Goal: Complete application form: Complete application form

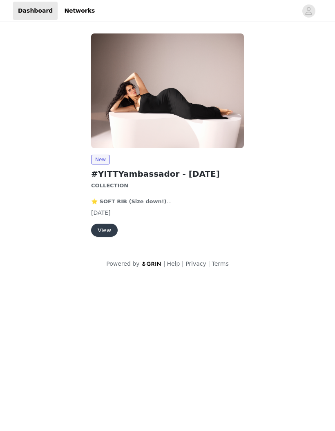
click at [109, 231] on button "View" at bounding box center [104, 230] width 27 height 13
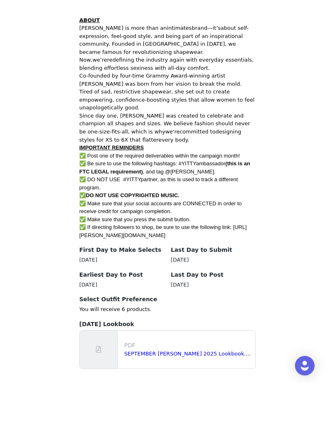
scroll to position [242, 0]
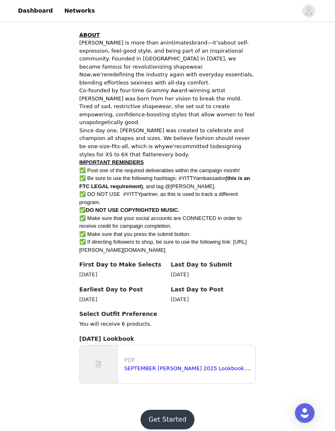
click at [175, 411] on button "Get Started" at bounding box center [167, 420] width 54 height 20
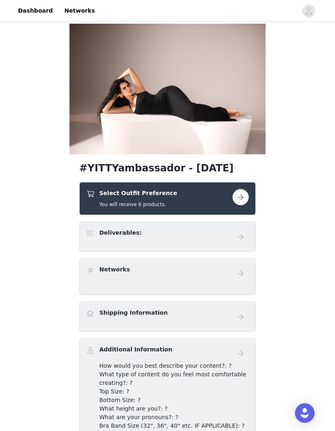
click at [242, 197] on button "button" at bounding box center [240, 197] width 16 height 16
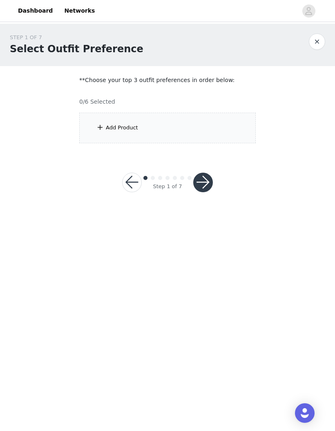
click at [232, 130] on div "Add Product" at bounding box center [167, 128] width 176 height 31
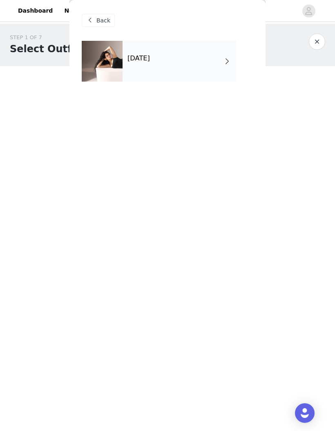
click at [213, 62] on div "[DATE]" at bounding box center [178, 61] width 113 height 41
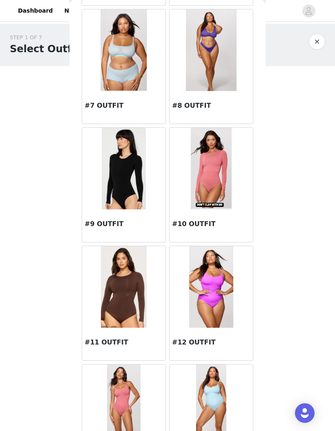
scroll to position [395, 0]
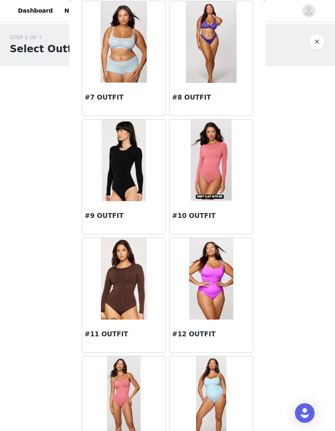
click at [127, 303] on img at bounding box center [123, 279] width 45 height 82
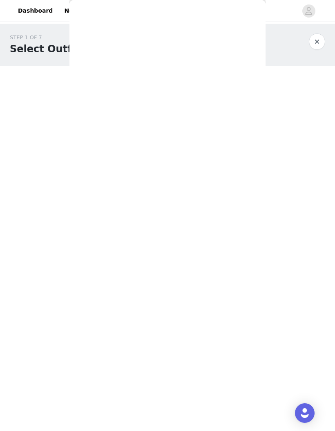
scroll to position [0, 0]
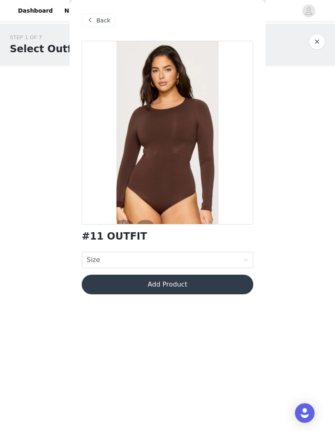
click at [229, 260] on div "Size Size" at bounding box center [165, 260] width 156 height 16
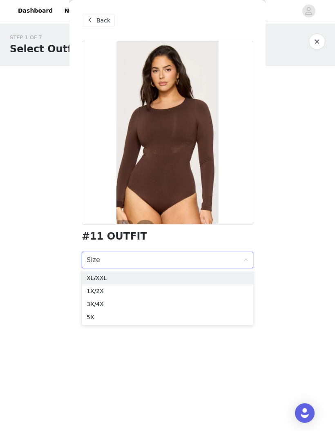
click at [298, 240] on body "Dashboard Networks STEP 1 OF 7 Select Outfit Preference **Choose your top 3 out…" at bounding box center [167, 215] width 335 height 431
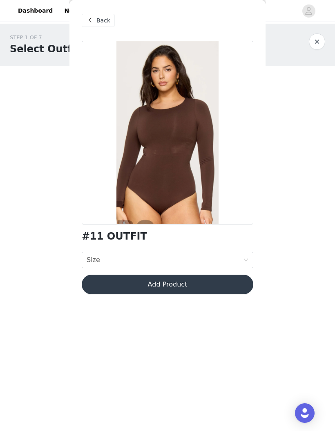
click at [104, 22] on span "Back" at bounding box center [103, 20] width 14 height 9
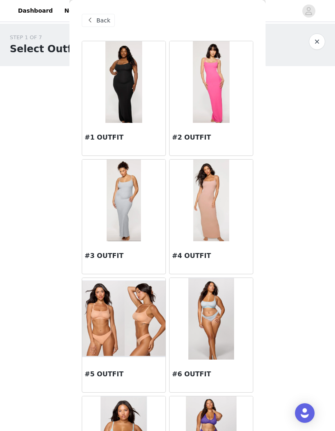
click at [141, 105] on img at bounding box center [123, 82] width 36 height 82
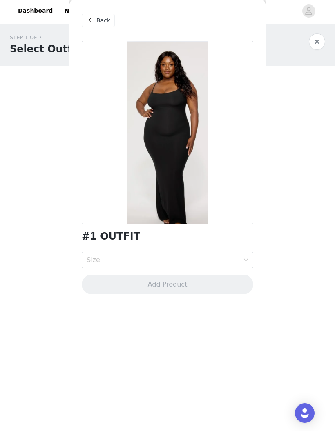
click at [180, 260] on div "Size" at bounding box center [163, 260] width 153 height 8
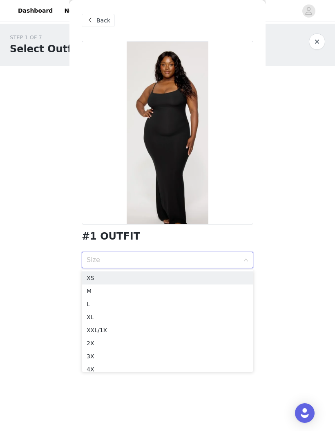
click at [187, 274] on div "XS" at bounding box center [168, 277] width 162 height 9
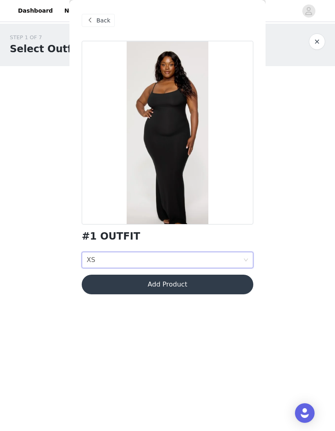
click at [221, 282] on button "Add Product" at bounding box center [167, 285] width 171 height 20
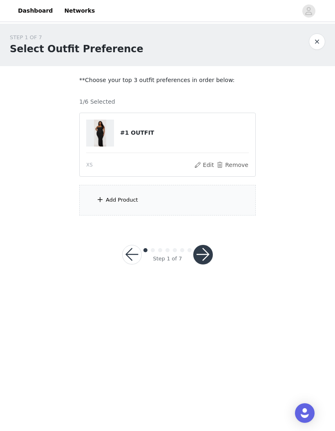
click at [218, 196] on div "Add Product" at bounding box center [167, 200] width 176 height 31
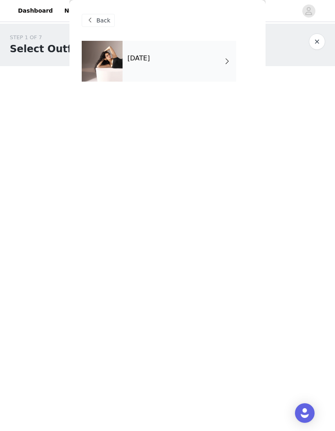
click at [212, 61] on div "[DATE]" at bounding box center [178, 61] width 113 height 41
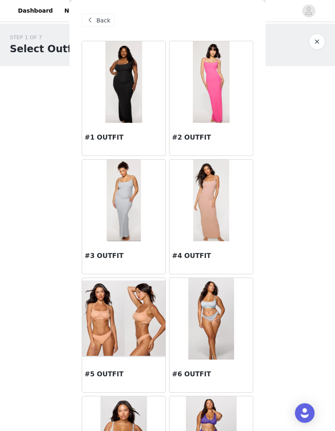
click at [221, 190] on img at bounding box center [211, 201] width 36 height 82
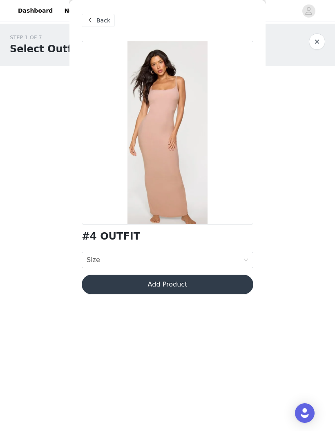
click at [220, 256] on div "Size Size" at bounding box center [165, 260] width 156 height 16
click at [289, 247] on div "STEP 1 OF 7 Select Outfit Preference **Choose your top 3 outfit preferences in …" at bounding box center [167, 154] width 335 height 260
click at [104, 18] on span "Back" at bounding box center [103, 20] width 14 height 9
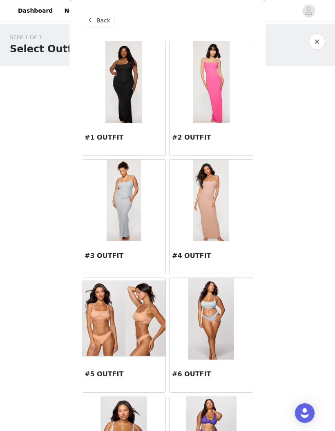
click at [132, 208] on img at bounding box center [124, 201] width 34 height 82
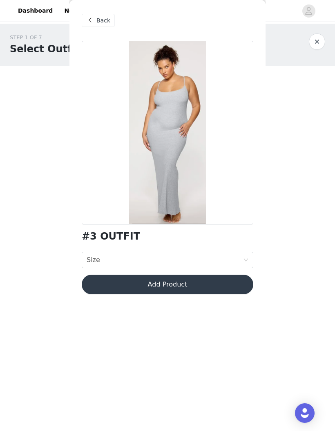
click at [216, 255] on div "Size Size" at bounding box center [165, 260] width 156 height 16
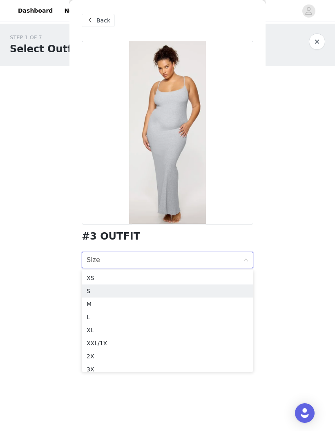
click at [198, 286] on div "S" at bounding box center [168, 290] width 162 height 9
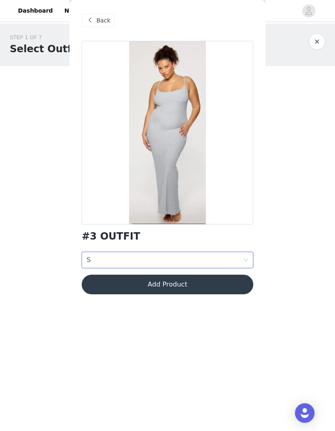
click at [229, 280] on button "Add Product" at bounding box center [167, 285] width 171 height 20
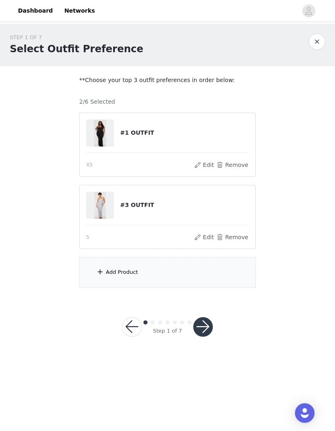
click at [213, 267] on div "Add Product" at bounding box center [167, 272] width 176 height 31
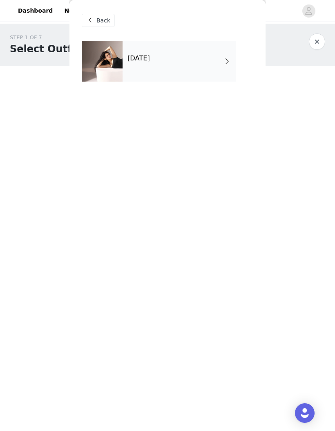
click at [215, 55] on div "[DATE]" at bounding box center [178, 61] width 113 height 41
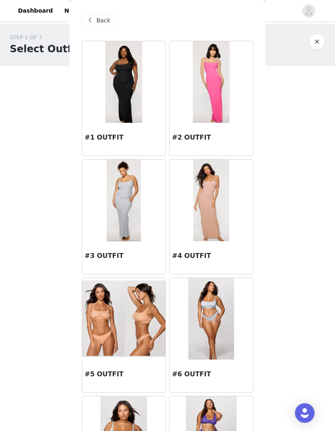
click at [218, 93] on img at bounding box center [211, 82] width 37 height 82
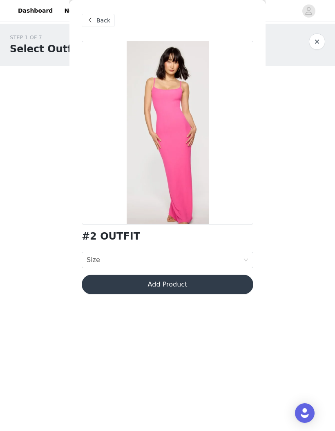
click at [222, 261] on div "Size Size" at bounding box center [165, 260] width 156 height 16
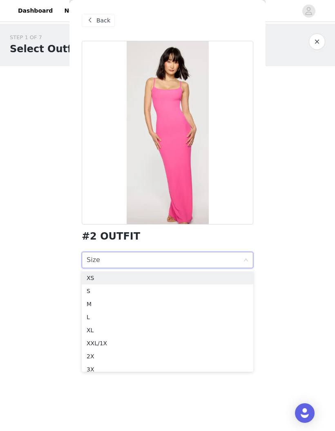
click at [191, 274] on div "XS" at bounding box center [168, 277] width 162 height 9
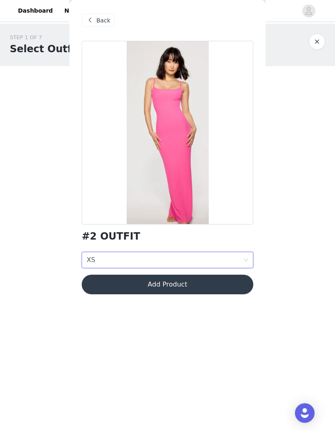
click at [206, 284] on button "Add Product" at bounding box center [167, 285] width 171 height 20
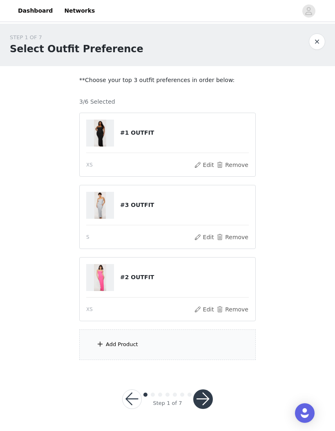
click at [182, 344] on div "Add Product" at bounding box center [167, 344] width 176 height 31
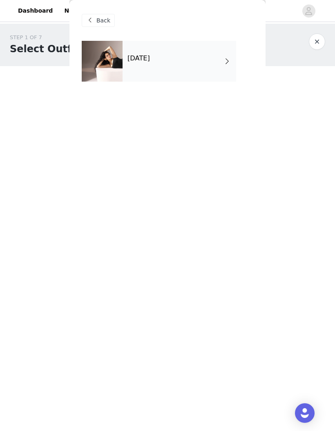
click at [203, 67] on div "[DATE]" at bounding box center [178, 61] width 113 height 41
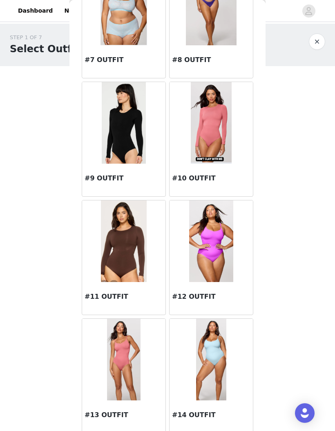
scroll to position [433, 0]
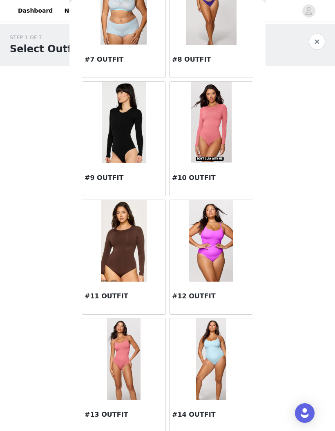
click at [139, 135] on img at bounding box center [124, 123] width 44 height 82
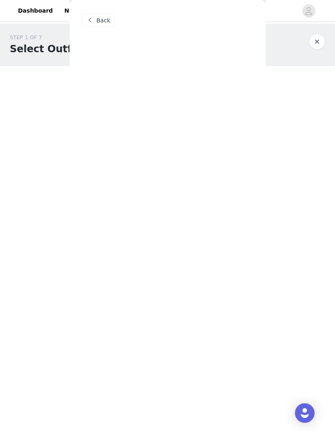
scroll to position [0, 0]
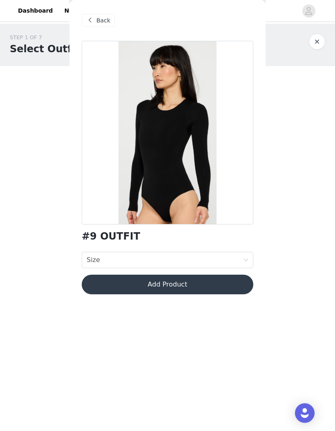
click at [207, 253] on div "Size Size" at bounding box center [165, 260] width 156 height 16
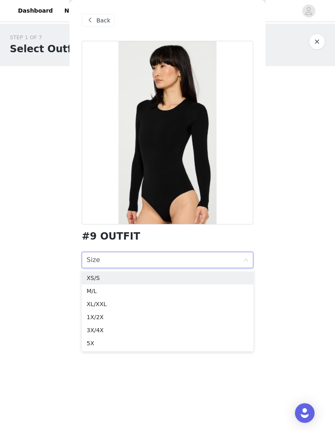
click at [210, 275] on div "XS/S" at bounding box center [168, 277] width 162 height 9
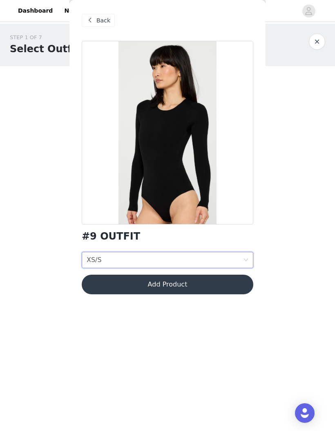
click at [210, 281] on button "Add Product" at bounding box center [167, 285] width 171 height 20
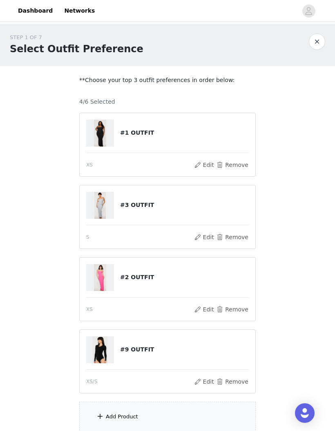
click at [188, 413] on div "Add Product" at bounding box center [167, 417] width 176 height 31
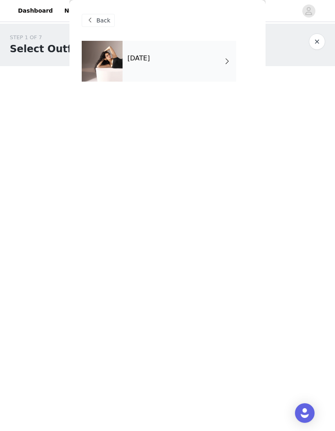
click at [206, 69] on div "[DATE]" at bounding box center [178, 61] width 113 height 41
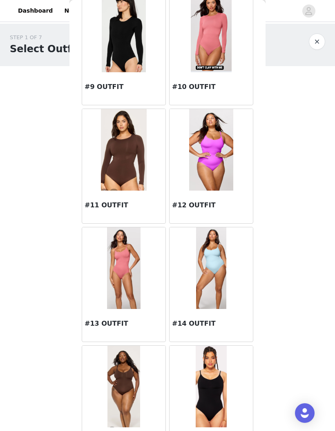
scroll to position [522, 0]
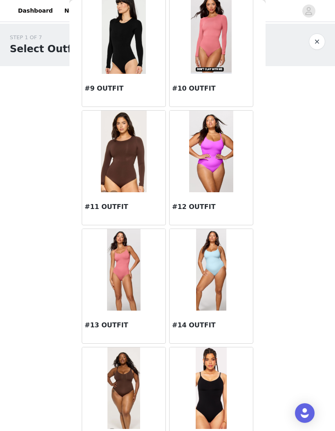
click at [213, 390] on img at bounding box center [210, 388] width 31 height 82
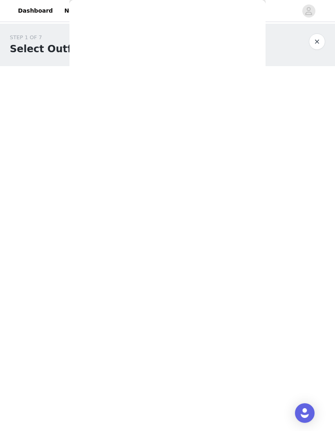
scroll to position [0, 0]
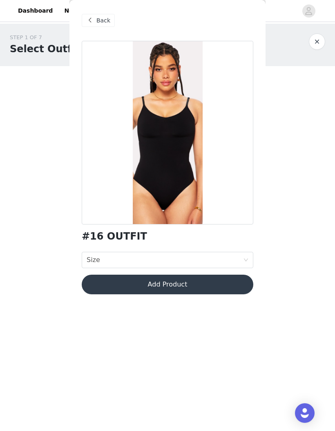
click at [228, 259] on div "Size Size" at bounding box center [165, 260] width 156 height 16
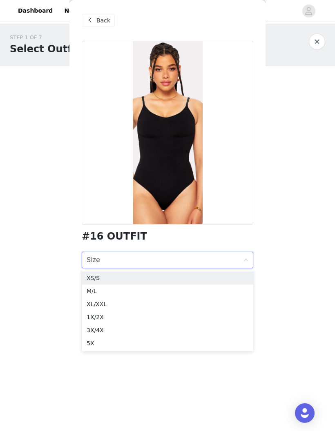
click at [213, 278] on div "XS/S" at bounding box center [168, 277] width 162 height 9
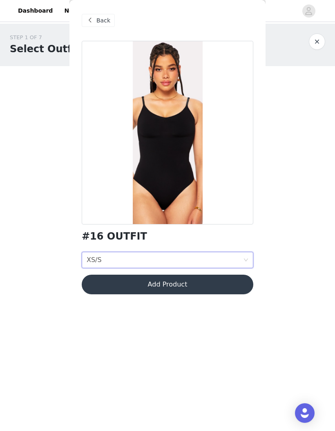
click at [215, 282] on button "Add Product" at bounding box center [167, 285] width 171 height 20
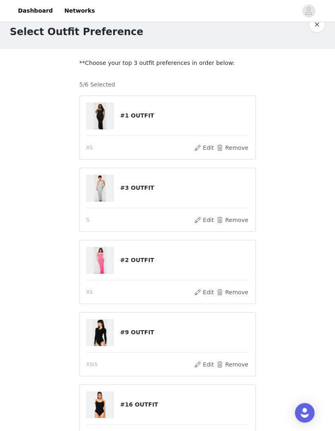
scroll to position [109, 0]
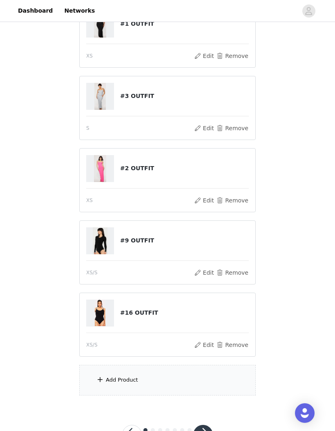
click at [181, 379] on div "Add Product" at bounding box center [167, 380] width 176 height 31
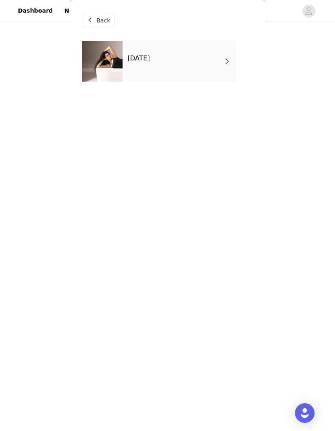
click at [203, 66] on div "[DATE]" at bounding box center [178, 61] width 113 height 41
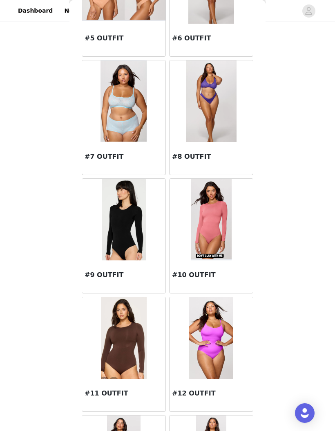
scroll to position [335, 0]
click at [140, 238] on img at bounding box center [124, 220] width 44 height 82
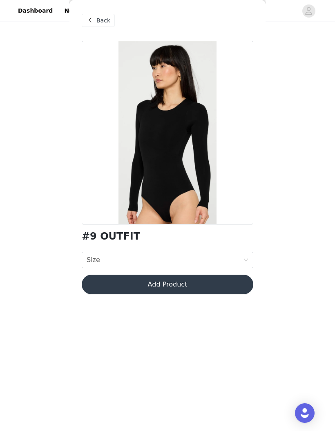
scroll to position [0, 0]
click at [228, 255] on div "Size Size" at bounding box center [165, 260] width 156 height 16
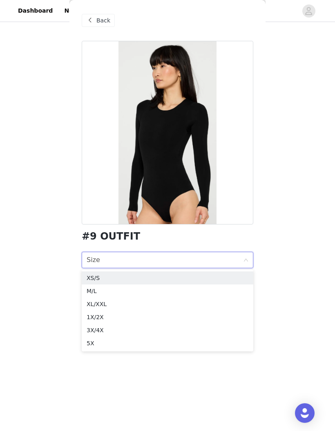
click at [222, 276] on div "XS/S" at bounding box center [168, 277] width 162 height 9
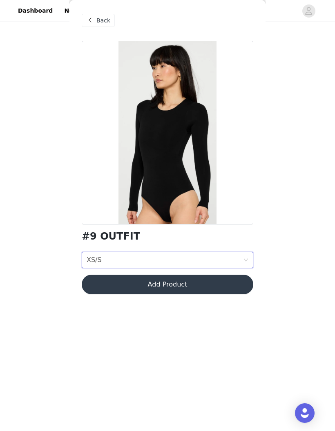
click at [219, 281] on button "Add Product" at bounding box center [167, 285] width 171 height 20
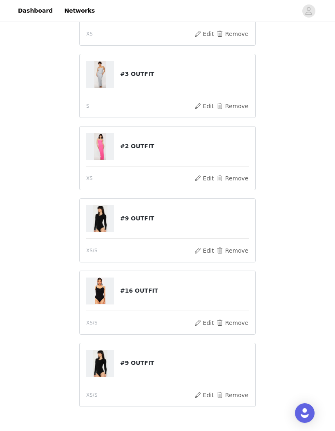
click at [238, 393] on button "Remove" at bounding box center [232, 395] width 33 height 10
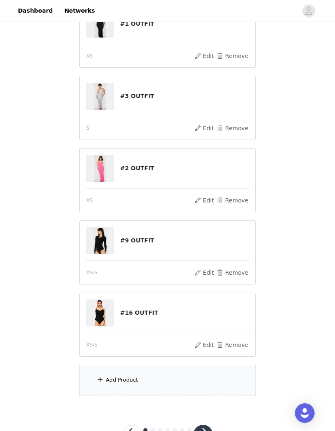
click at [184, 380] on div "Add Product" at bounding box center [167, 380] width 176 height 31
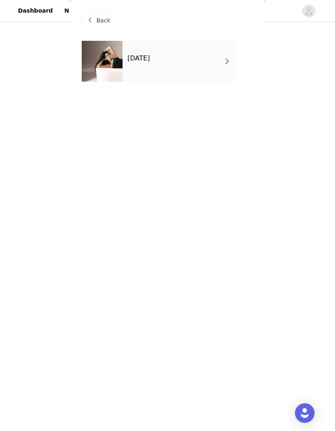
click at [186, 71] on div "[DATE]" at bounding box center [178, 61] width 113 height 41
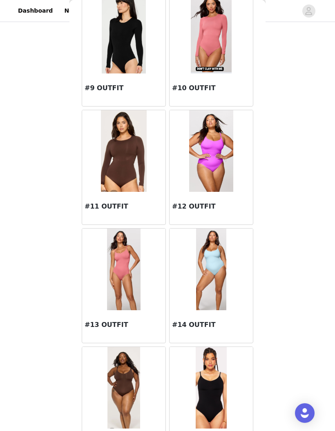
scroll to position [522, 0]
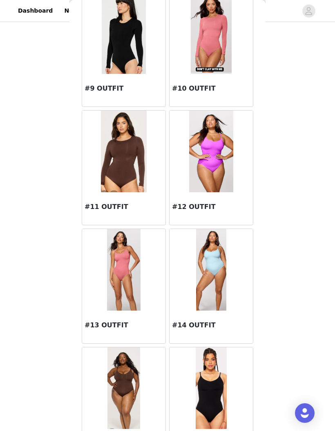
click at [130, 390] on img at bounding box center [123, 388] width 32 height 82
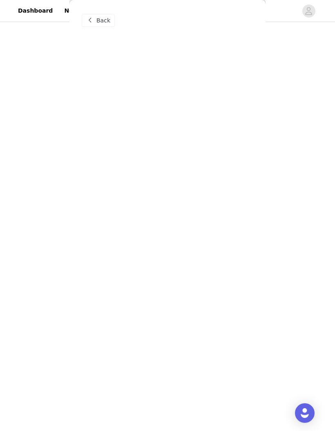
scroll to position [0, 0]
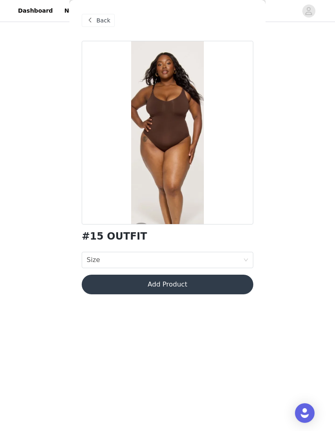
click at [224, 258] on div "Size Size" at bounding box center [165, 260] width 156 height 16
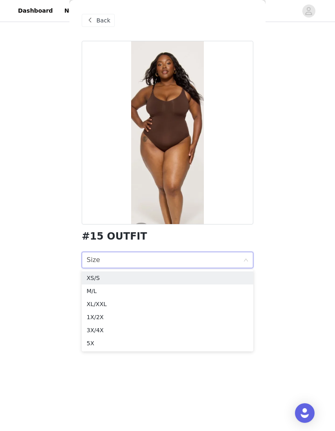
click at [213, 279] on div "XS/S" at bounding box center [168, 277] width 162 height 9
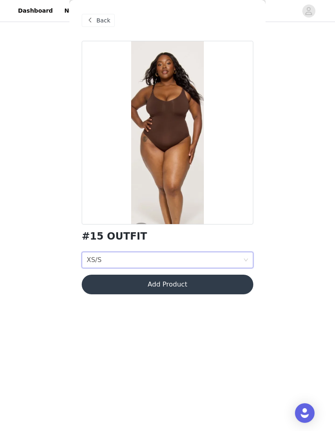
click at [218, 286] on button "Add Product" at bounding box center [167, 285] width 171 height 20
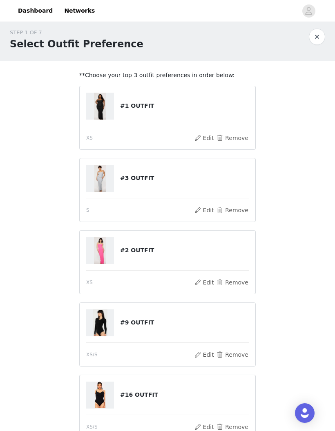
scroll to position [129, 0]
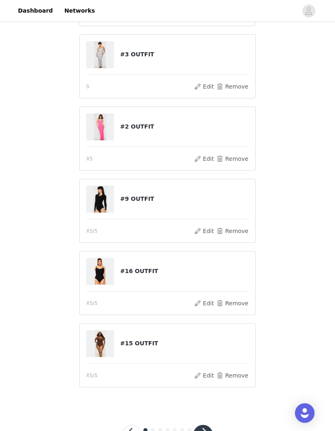
click at [205, 431] on button "button" at bounding box center [203, 435] width 20 height 20
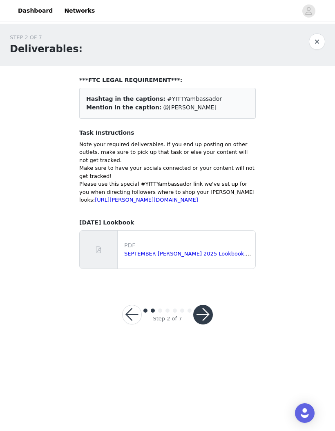
click at [211, 322] on button "button" at bounding box center [203, 315] width 20 height 20
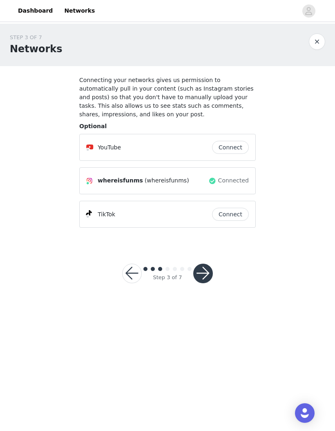
click at [238, 214] on button "Connect" at bounding box center [230, 214] width 37 height 13
click at [234, 217] on button "Connect" at bounding box center [230, 214] width 37 height 13
click at [209, 270] on button "button" at bounding box center [203, 274] width 20 height 20
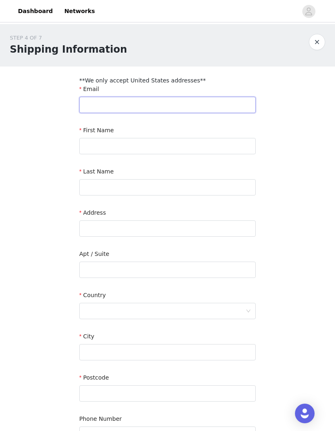
click at [212, 100] on input "text" at bounding box center [167, 104] width 176 height 16
type input "O"
type input "[EMAIL_ADDRESS][DOMAIN_NAME]"
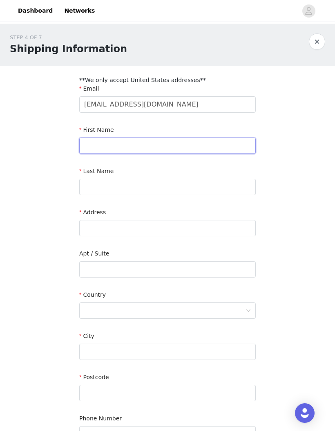
click at [208, 142] on input "text" at bounding box center [167, 146] width 176 height 16
type input "Funmi"
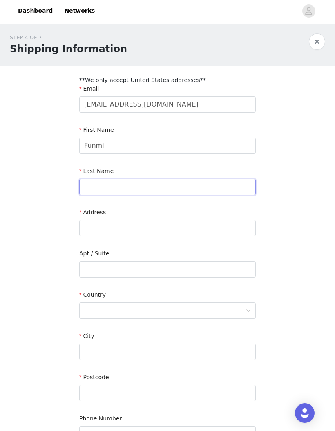
click at [211, 182] on input "text" at bounding box center [167, 187] width 176 height 16
type input "Ogundimu"
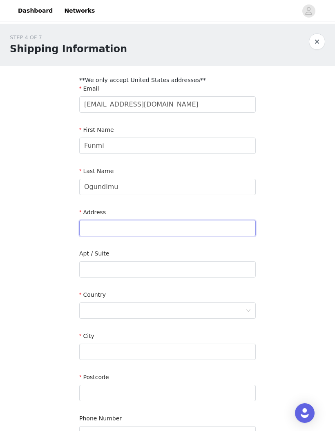
click at [215, 223] on input "text" at bounding box center [167, 228] width 176 height 16
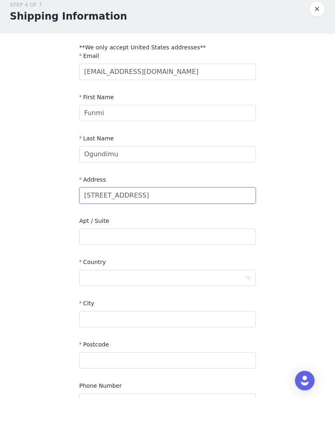
type input "[STREET_ADDRESS]"
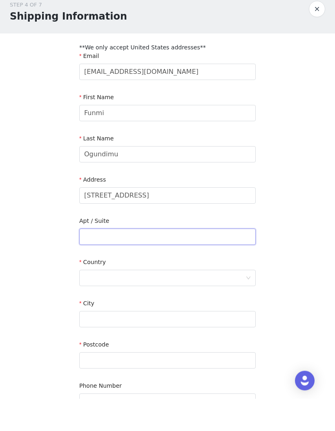
click at [211, 261] on input "text" at bounding box center [167, 269] width 176 height 16
type input "4305"
click at [199, 303] on div at bounding box center [164, 311] width 161 height 16
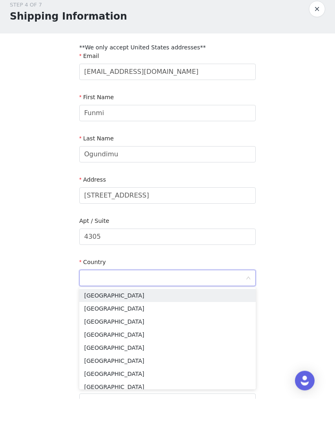
scroll to position [30, 0]
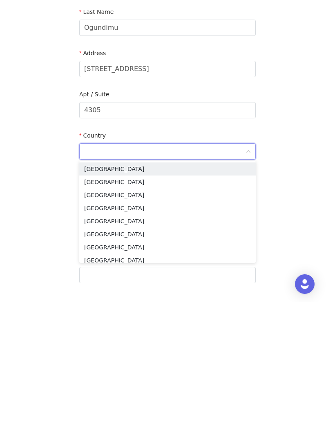
click at [169, 291] on li "[GEOGRAPHIC_DATA]" at bounding box center [167, 297] width 176 height 13
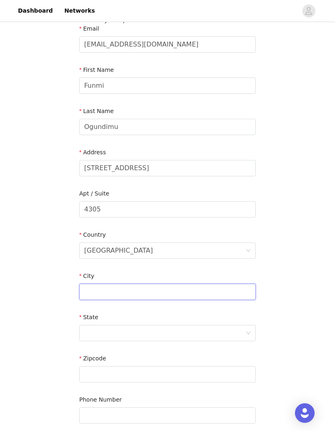
click at [167, 293] on input "text" at bounding box center [167, 292] width 176 height 16
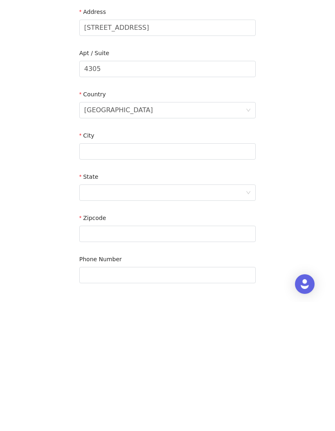
type input "Austin"
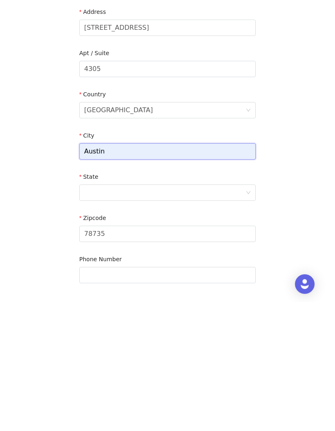
scroll to position [101, 0]
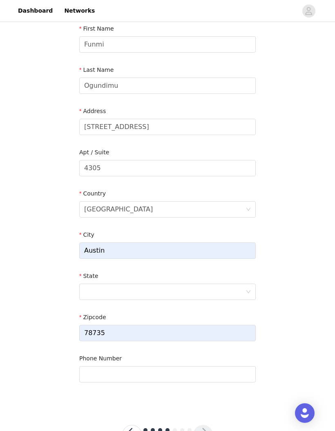
click at [159, 293] on div at bounding box center [164, 292] width 161 height 16
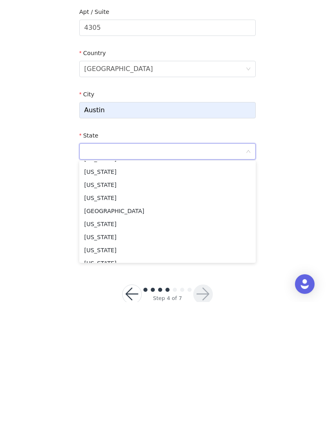
scroll to position [688, 0]
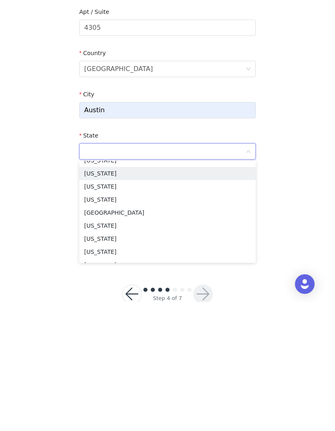
click at [184, 296] on li "[US_STATE]" at bounding box center [167, 302] width 176 height 13
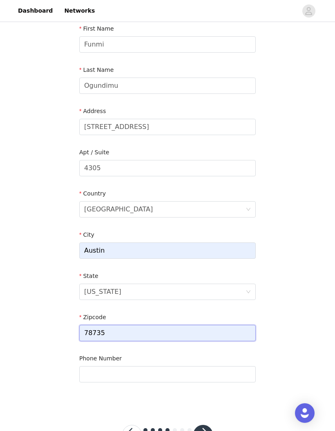
click at [167, 333] on input "78735" at bounding box center [167, 333] width 176 height 16
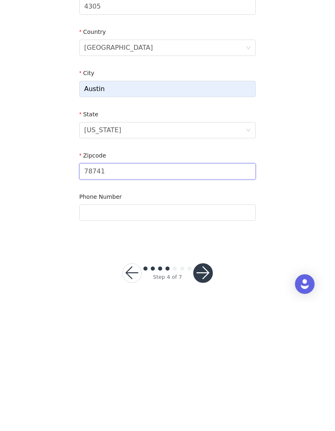
type input "78741"
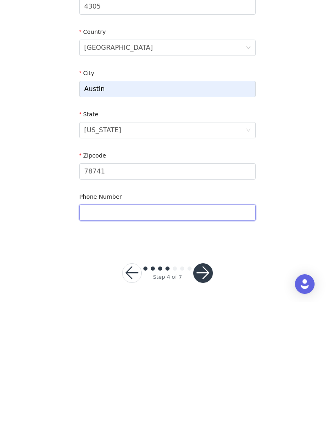
click at [173, 333] on input "text" at bounding box center [167, 341] width 176 height 16
type input "8304995873"
click at [208, 392] on button "button" at bounding box center [203, 402] width 20 height 20
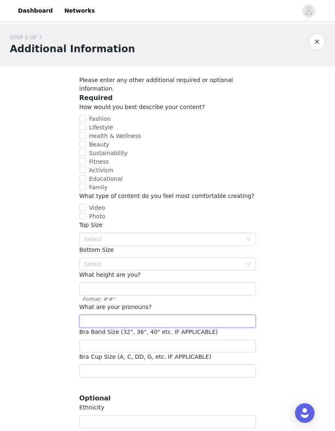
click at [191, 315] on input "text" at bounding box center [167, 321] width 176 height 13
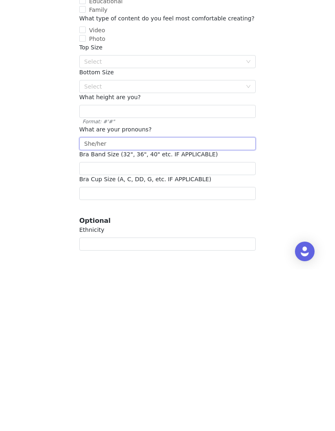
type input "She/her"
click at [304, 178] on div "STEP 5 OF 7 Additional Information Please enter any other additional required o…" at bounding box center [167, 215] width 335 height 414
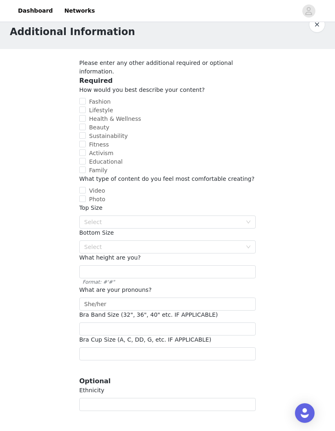
scroll to position [16, 0]
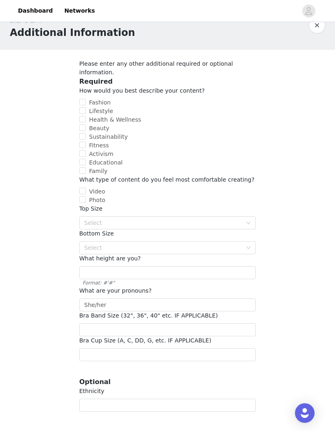
click at [87, 99] on span "Fashion" at bounding box center [100, 102] width 28 height 7
click at [86, 99] on input "Fashion" at bounding box center [82, 102] width 7 height 7
checkbox input "true"
click at [85, 107] on input "Lifestyle" at bounding box center [82, 110] width 7 height 7
checkbox input "true"
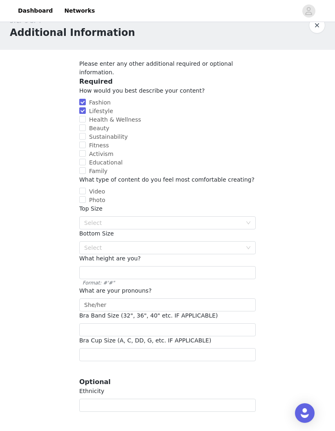
click at [84, 116] on input "Health & Wellness" at bounding box center [82, 119] width 7 height 7
checkbox input "true"
click at [84, 124] on input "Beauty" at bounding box center [82, 127] width 7 height 7
checkbox input "true"
click at [84, 142] on input "Fitness" at bounding box center [82, 145] width 7 height 7
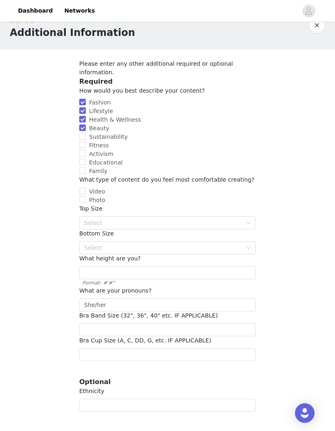
checkbox input "true"
click at [85, 196] on input "Photo" at bounding box center [82, 199] width 7 height 7
checkbox input "true"
click at [85, 188] on input "Video" at bounding box center [82, 191] width 7 height 7
checkbox input "true"
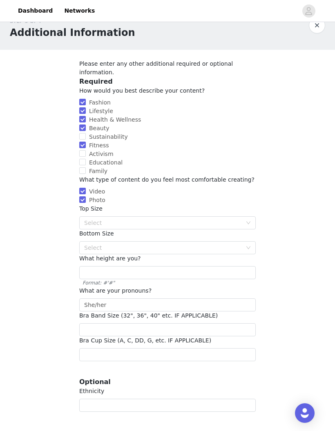
click at [193, 219] on div "Select" at bounding box center [163, 223] width 158 height 8
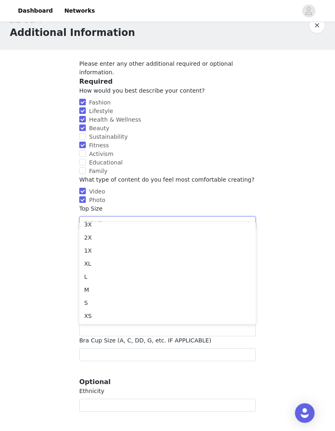
scroll to position [45, 0]
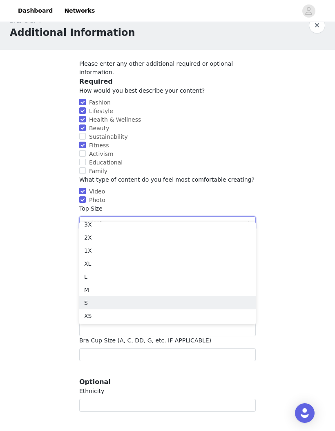
click at [154, 301] on li "S" at bounding box center [167, 302] width 176 height 13
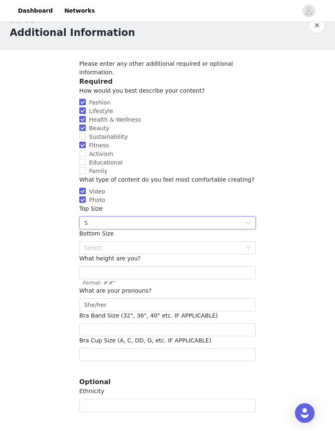
click at [213, 244] on div "Select" at bounding box center [163, 248] width 158 height 8
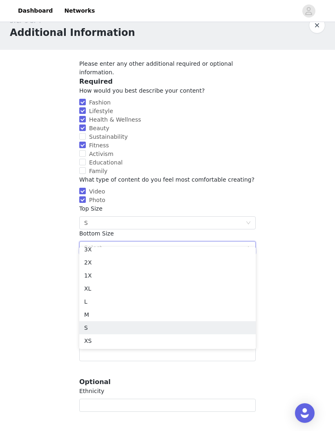
click at [135, 325] on li "S" at bounding box center [167, 327] width 176 height 13
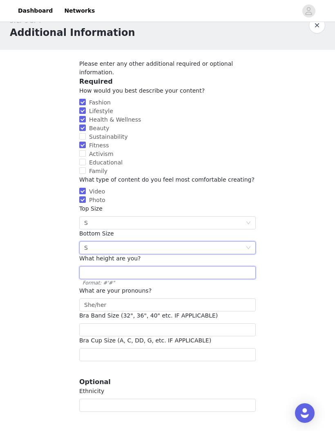
click at [224, 266] on input "text" at bounding box center [167, 272] width 176 height 13
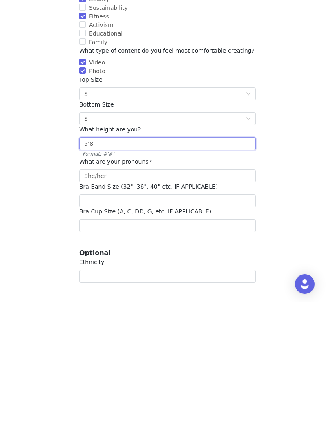
type input "5’8"
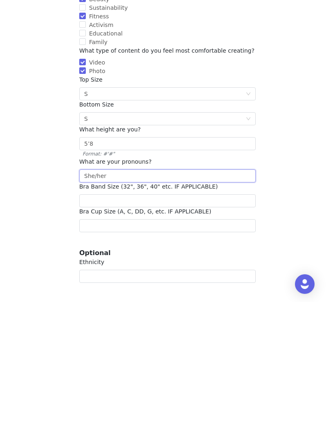
click at [225, 298] on input "She/her" at bounding box center [167, 304] width 176 height 13
click at [309, 169] on div "STEP 5 OF 7 Additional Information Please enter any other additional required o…" at bounding box center [167, 214] width 335 height 414
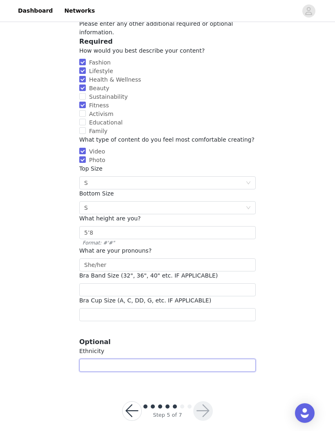
click at [191, 359] on input "text" at bounding box center [167, 365] width 176 height 13
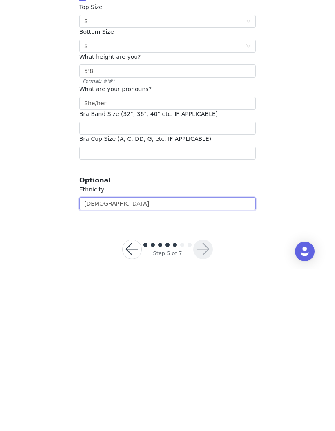
type input "[DEMOGRAPHIC_DATA]"
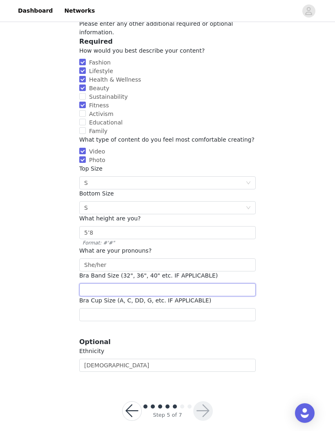
click at [200, 283] on input "number" at bounding box center [167, 289] width 176 height 13
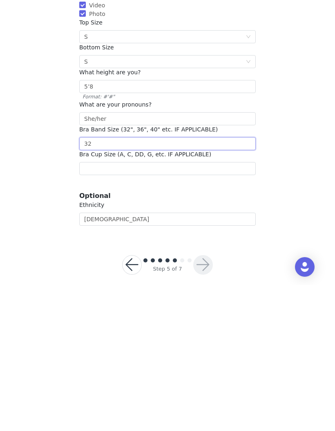
type input "32"
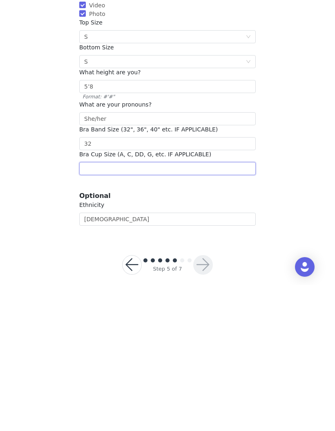
click at [181, 308] on input "text" at bounding box center [167, 314] width 176 height 13
type input "B"
click at [301, 194] on div "STEP 5 OF 7 Additional Information Please enter any other additional required o…" at bounding box center [167, 174] width 335 height 414
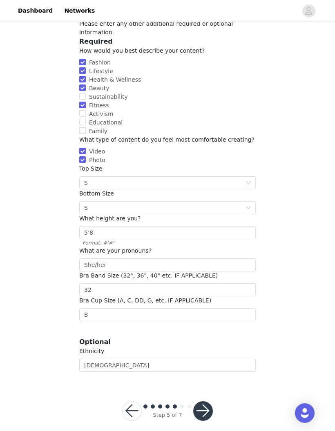
click at [207, 403] on button "button" at bounding box center [203, 411] width 20 height 20
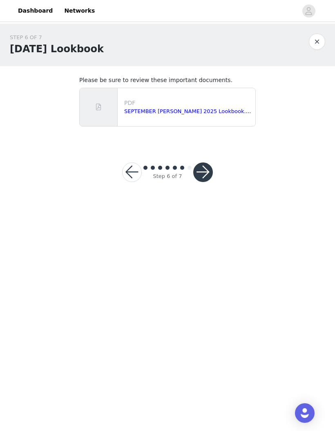
click at [209, 177] on button "button" at bounding box center [203, 172] width 20 height 20
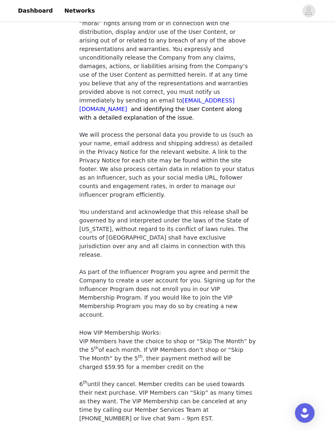
scroll to position [589, 0]
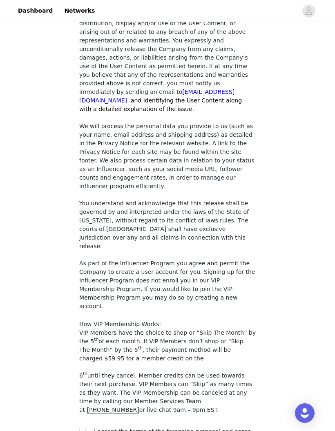
click at [84, 428] on input "checkbox" at bounding box center [82, 431] width 6 height 6
checkbox input "true"
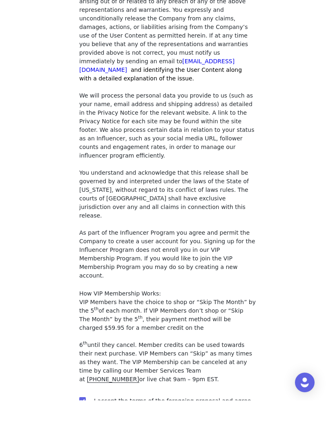
scroll to position [557, 0]
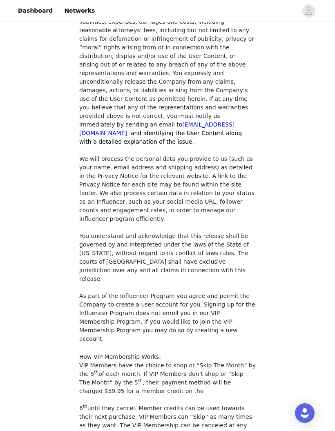
click at [259, 230] on section "You must agree to these content rights to participate. You represent and warran…" at bounding box center [167, 4] width 196 height 990
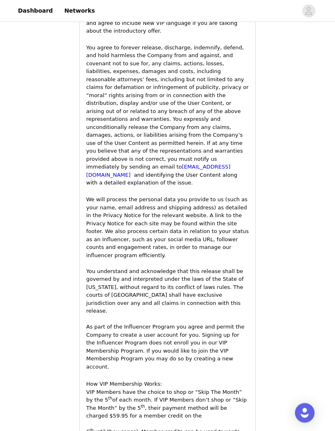
scroll to position [1182, 0]
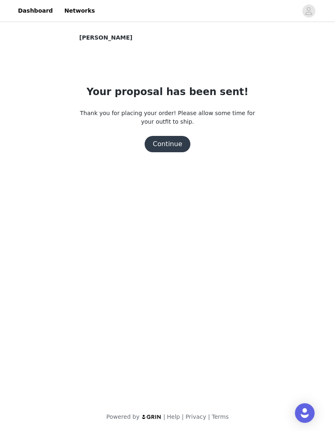
scroll to position [0, 0]
click at [172, 148] on button "Continue" at bounding box center [167, 144] width 46 height 16
